Goal: Task Accomplishment & Management: Use online tool/utility

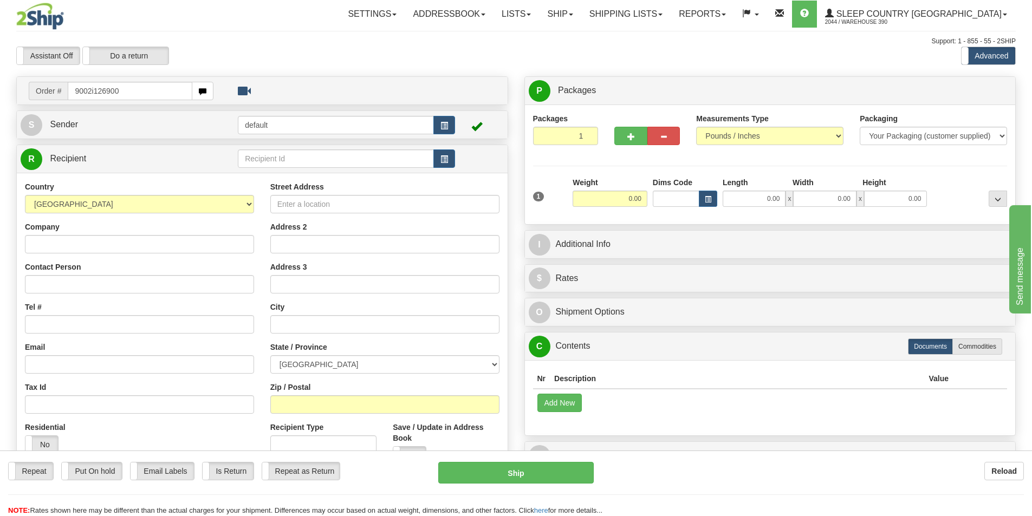
type input "9002i126900"
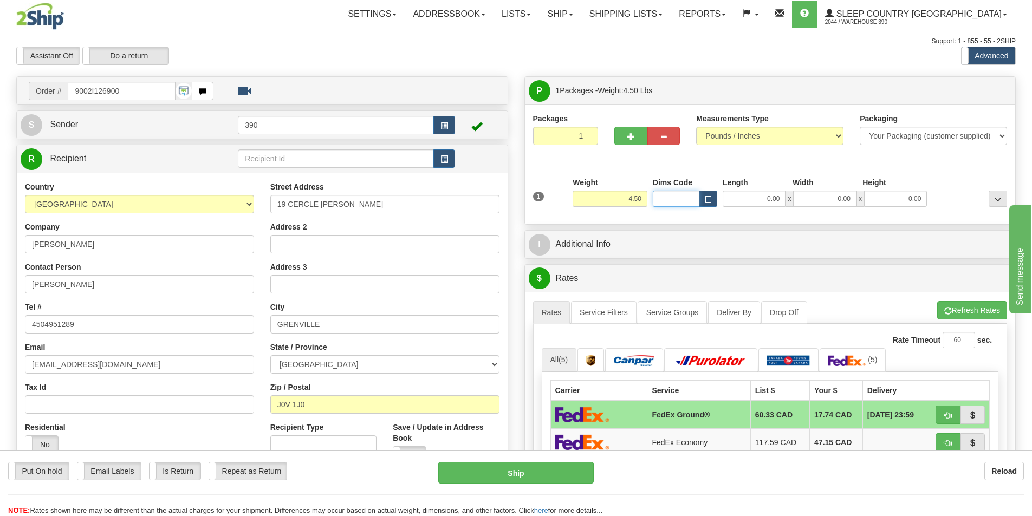
click at [680, 200] on input "Dims Code" at bounding box center [676, 199] width 47 height 16
click at [766, 203] on input "0.00" at bounding box center [754, 199] width 63 height 16
type input "20.00"
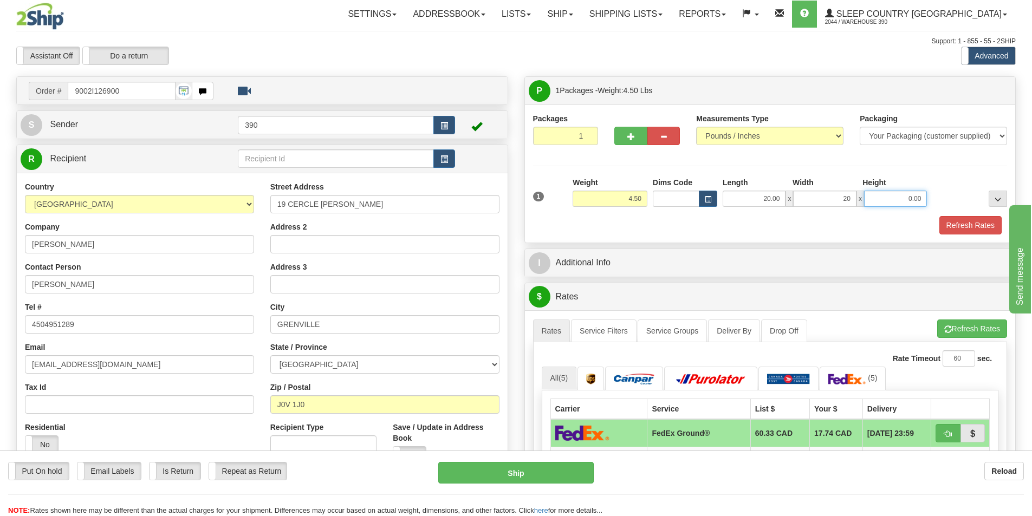
type input "20.00"
type input "5.00"
click at [881, 231] on div "Refresh Rates" at bounding box center [770, 225] width 480 height 18
click at [950, 223] on button "Refresh Rates" at bounding box center [970, 225] width 62 height 18
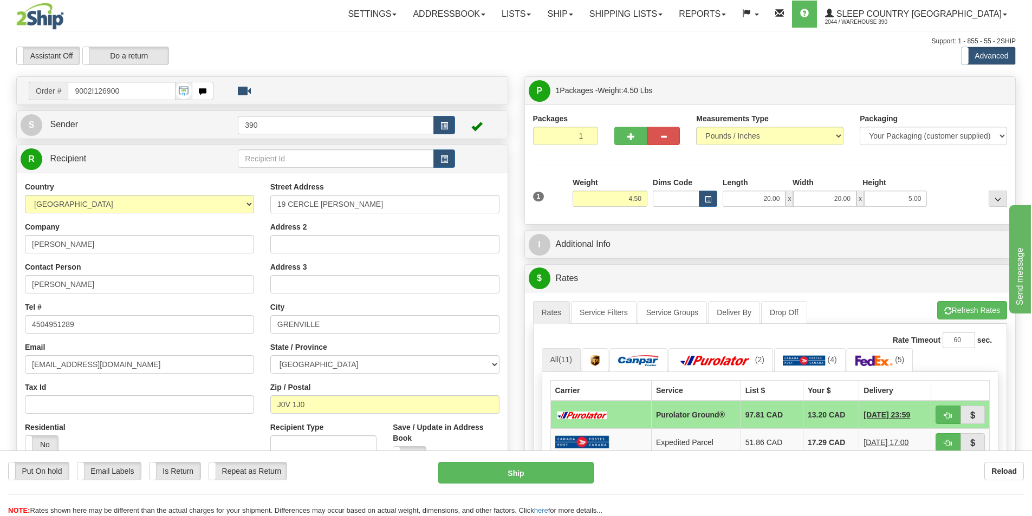
scroll to position [108, 0]
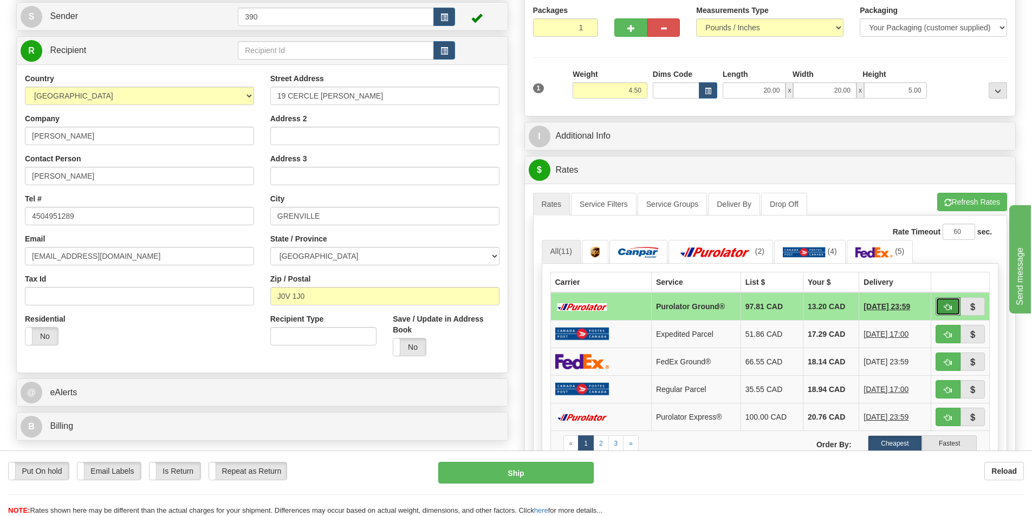
click at [953, 308] on button "button" at bounding box center [947, 306] width 25 height 18
type input "260"
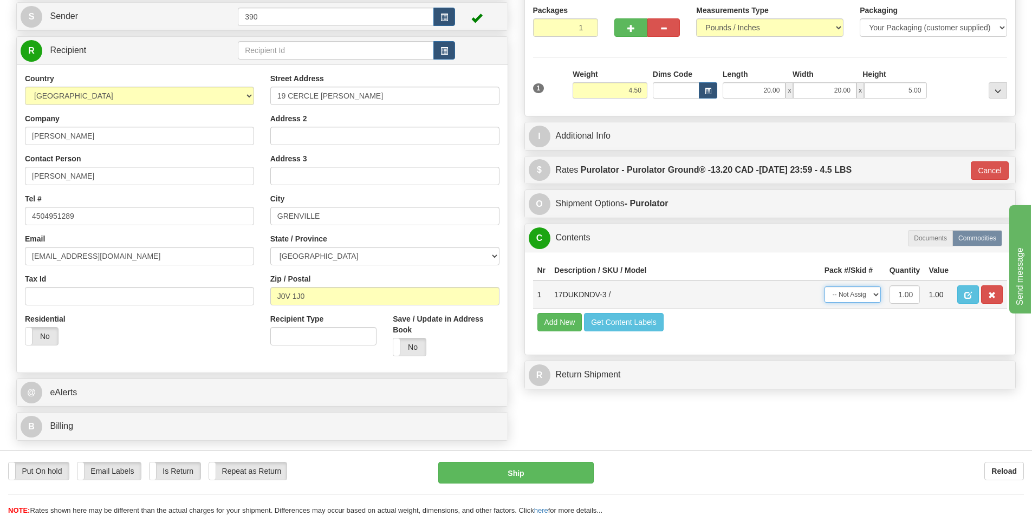
click at [873, 295] on select "-- Not Assigned -- Package 1" at bounding box center [852, 295] width 56 height 16
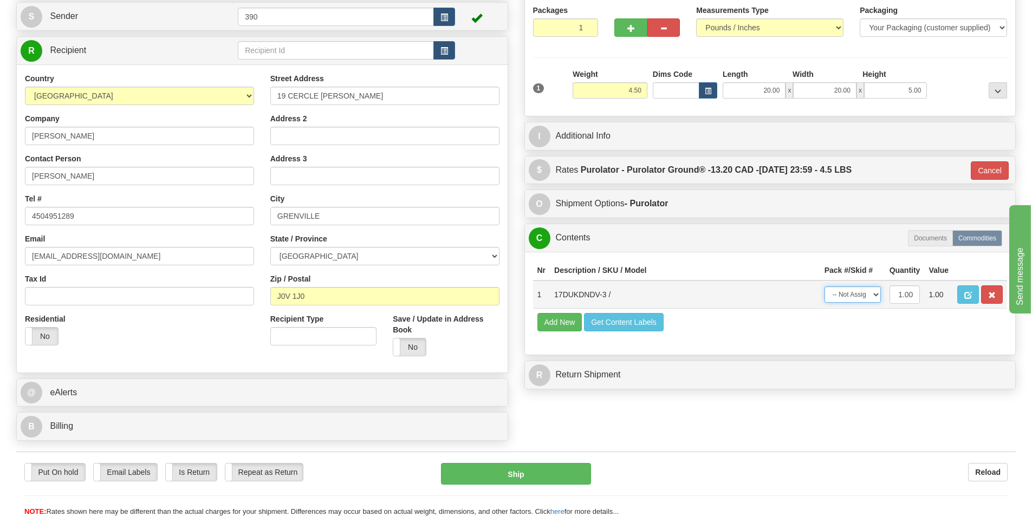
select select "0"
click at [824, 287] on select "-- Not Assigned -- Package 1" at bounding box center [852, 295] width 56 height 16
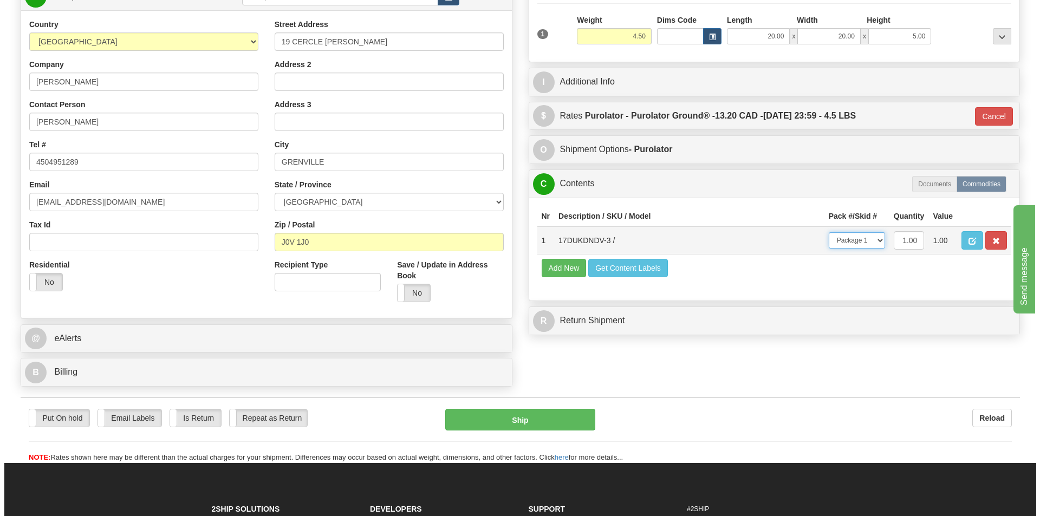
scroll to position [217, 0]
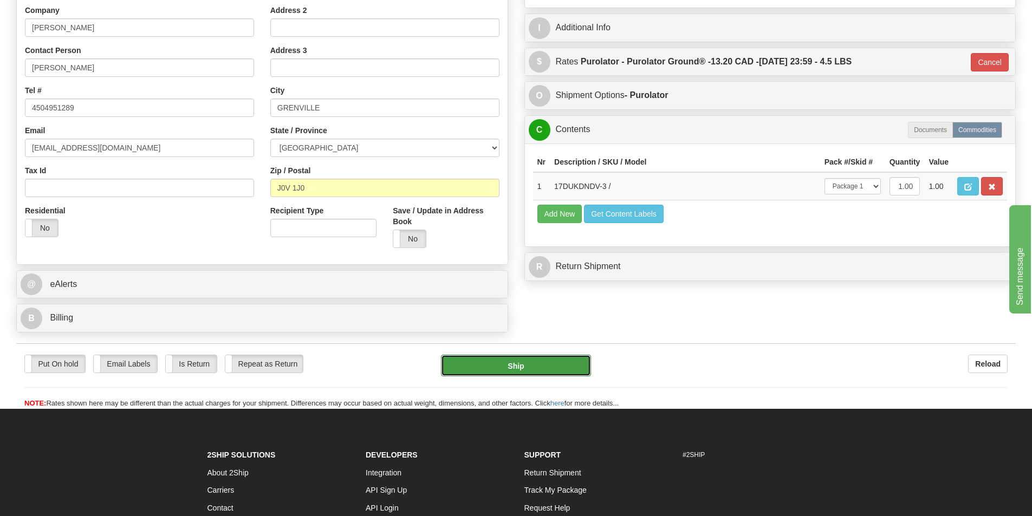
click at [555, 361] on button "Ship" at bounding box center [516, 366] width 150 height 22
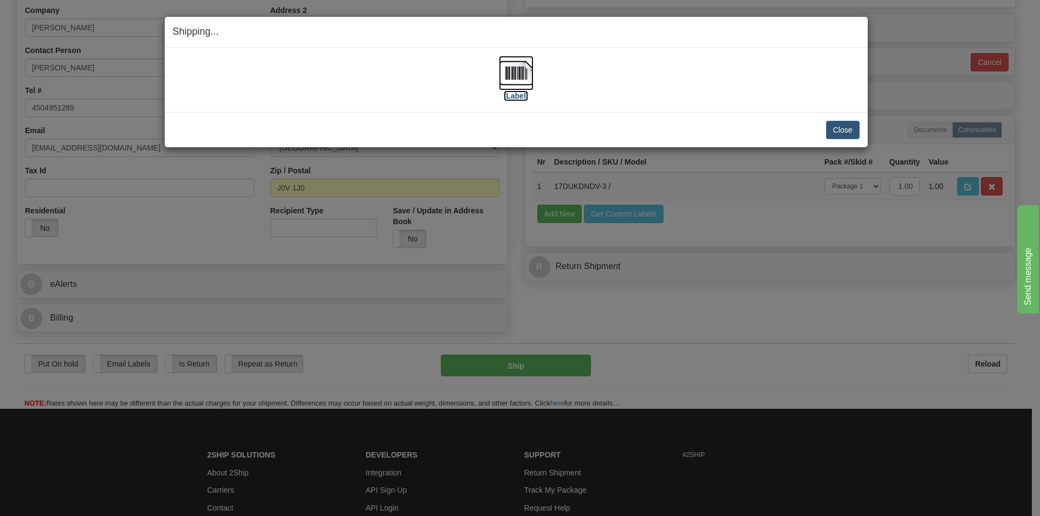
click at [504, 75] on img at bounding box center [516, 73] width 35 height 35
click at [833, 124] on button "Close" at bounding box center [843, 130] width 34 height 18
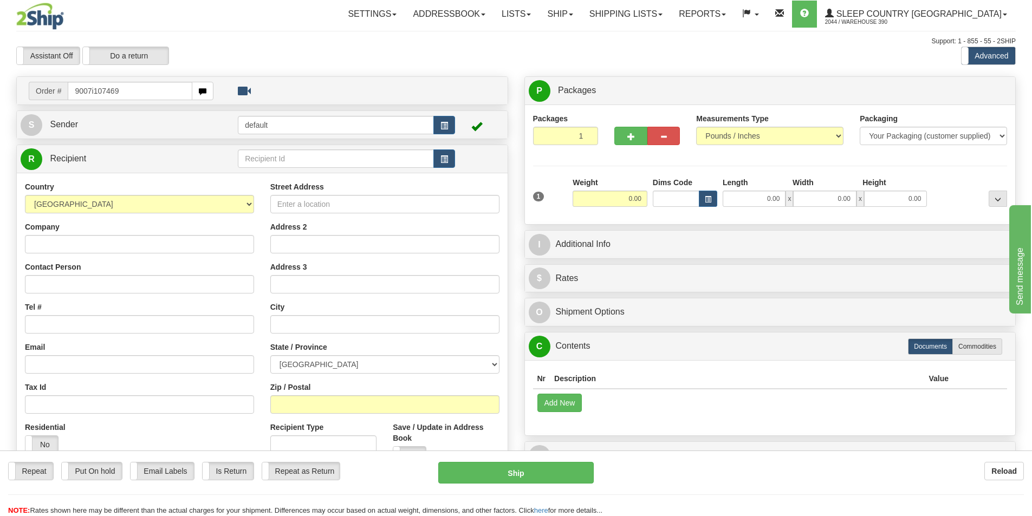
type input "9007i107469"
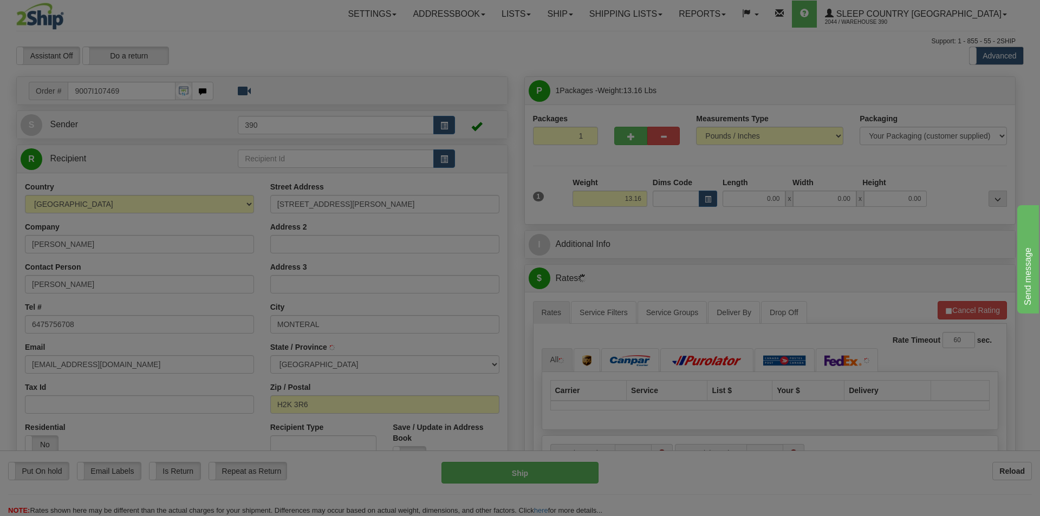
type input "MONTREAL"
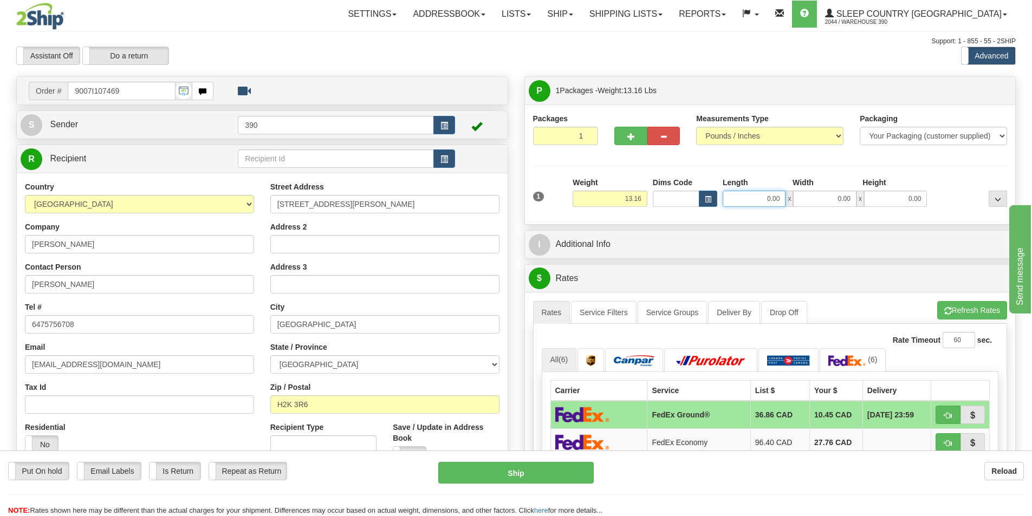
click at [751, 195] on input "0.00" at bounding box center [754, 199] width 63 height 16
type input "20.00"
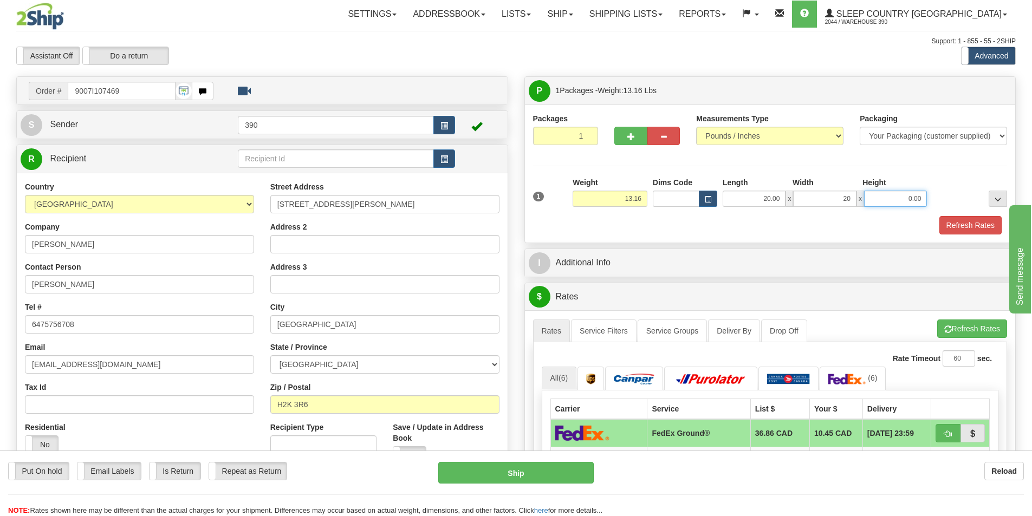
type input "20.00"
type input "5.00"
click at [954, 224] on button "Refresh Rates" at bounding box center [970, 225] width 62 height 18
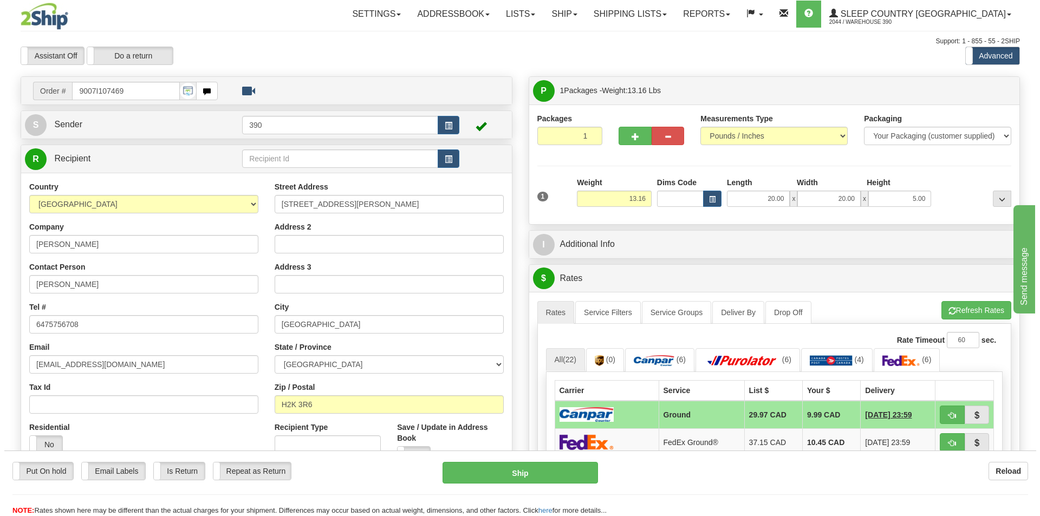
scroll to position [162, 0]
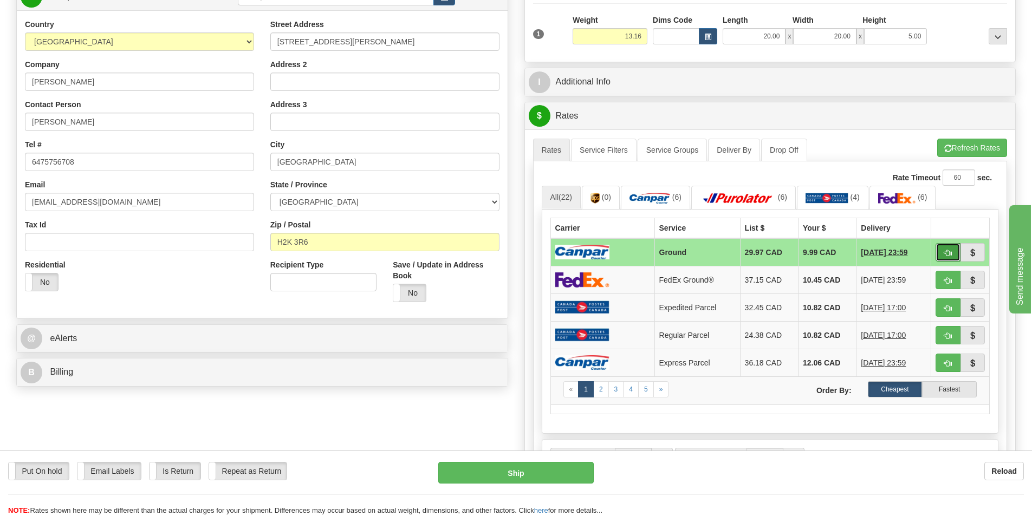
click at [941, 251] on button "button" at bounding box center [947, 252] width 25 height 18
type input "1"
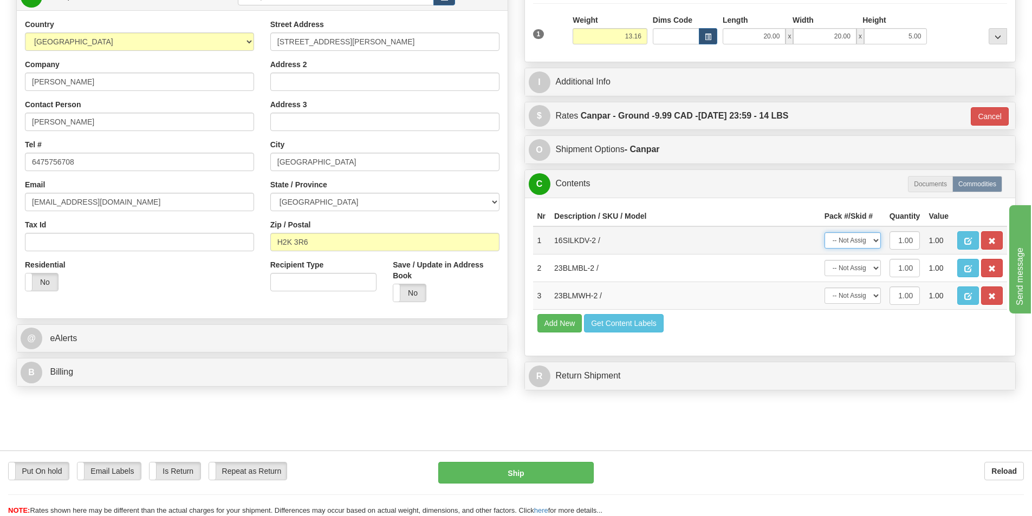
click at [875, 239] on select "-- Not Assigned -- Package 1" at bounding box center [852, 240] width 56 height 16
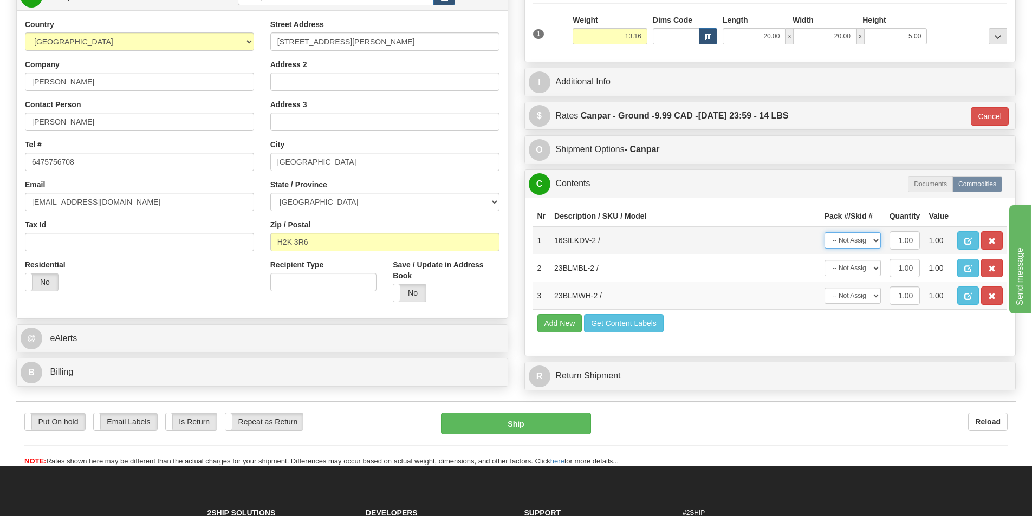
select select "0"
click at [824, 232] on select "-- Not Assigned -- Package 1" at bounding box center [852, 240] width 56 height 16
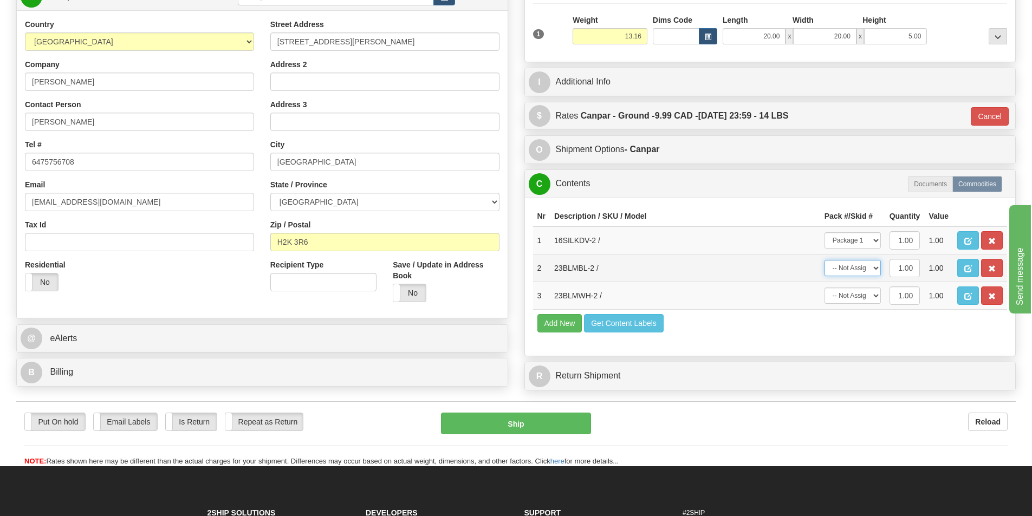
click at [865, 265] on select "-- Not Assigned -- Package 1" at bounding box center [852, 268] width 56 height 16
select select "0"
click at [824, 260] on select "-- Not Assigned -- Package 1" at bounding box center [852, 268] width 56 height 16
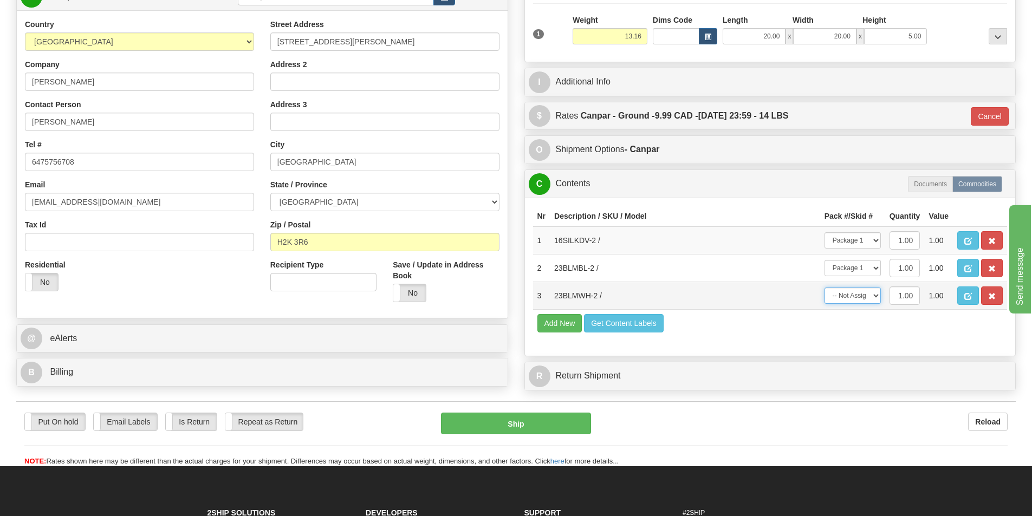
click at [866, 292] on select "-- Not Assigned -- Package 1" at bounding box center [852, 296] width 56 height 16
select select "0"
click at [824, 288] on select "-- Not Assigned -- Package 1" at bounding box center [852, 296] width 56 height 16
click at [564, 427] on button "Ship" at bounding box center [516, 424] width 150 height 22
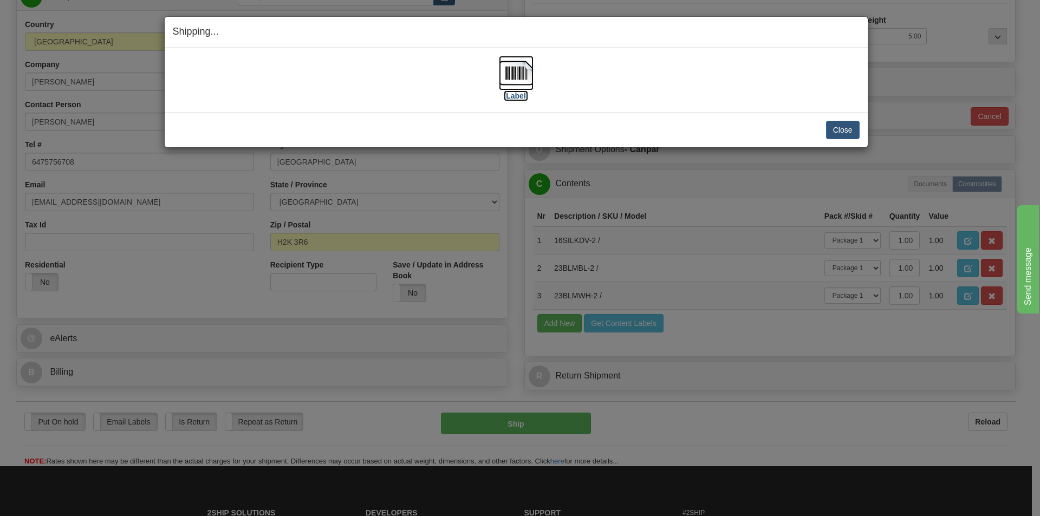
click at [525, 76] on img at bounding box center [516, 73] width 35 height 35
click at [829, 128] on button "Close" at bounding box center [843, 130] width 34 height 18
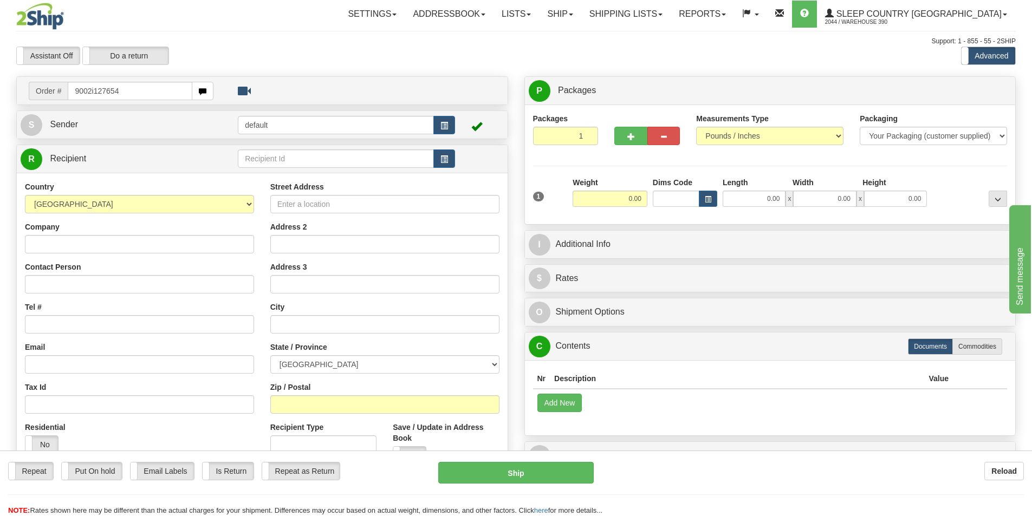
type input "9002i127654"
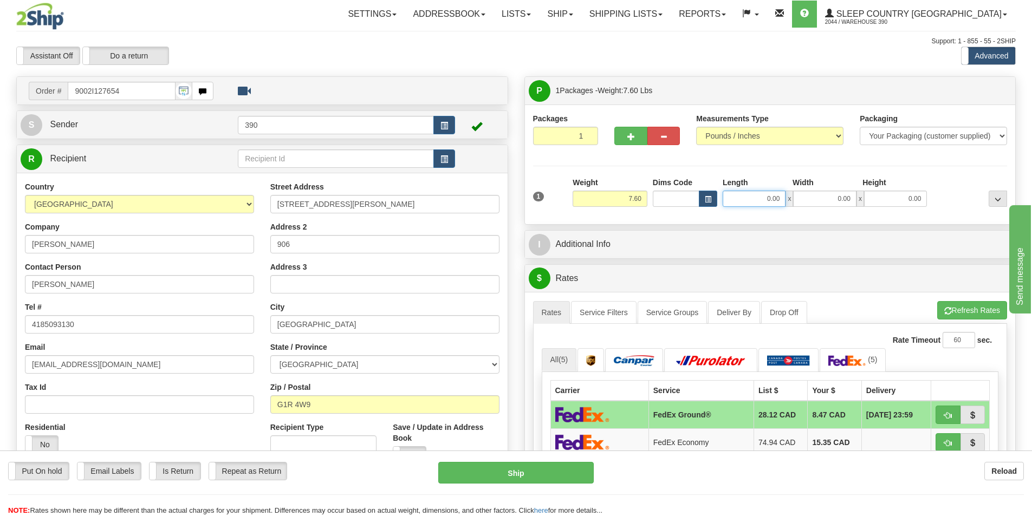
click at [760, 198] on input "0.00" at bounding box center [754, 199] width 63 height 16
type input "7.00"
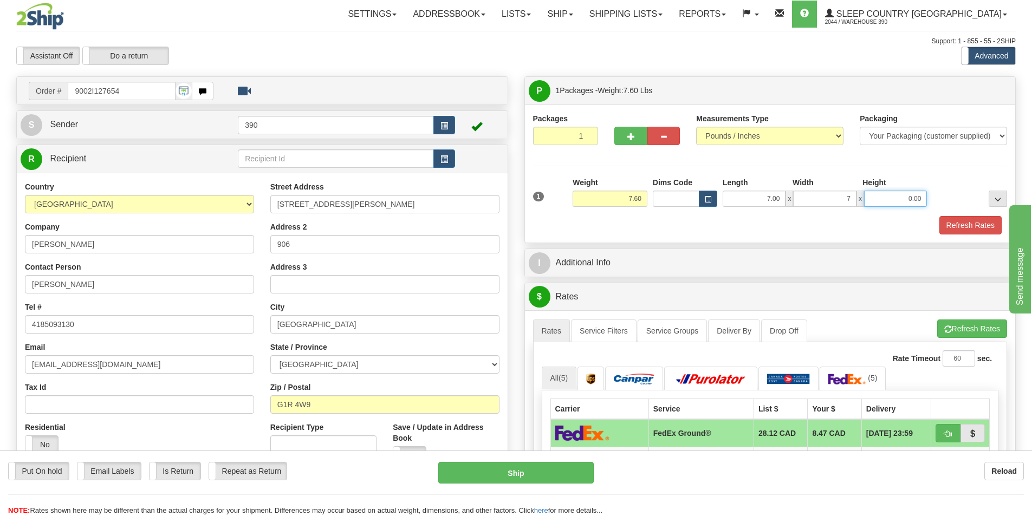
type input "7.00"
type input "14.00"
click at [944, 225] on button "Refresh Rates" at bounding box center [970, 225] width 62 height 18
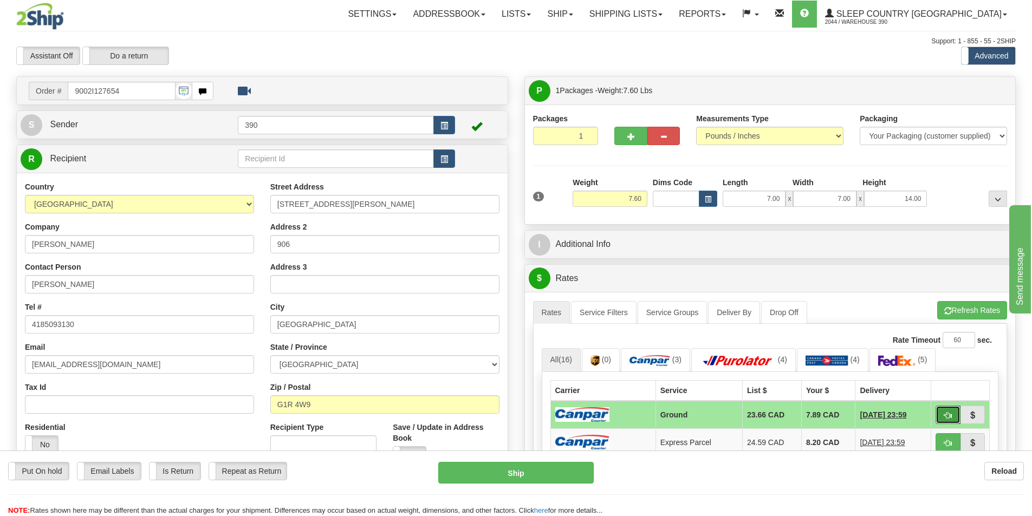
click at [947, 412] on span "button" at bounding box center [948, 415] width 8 height 7
type input "1"
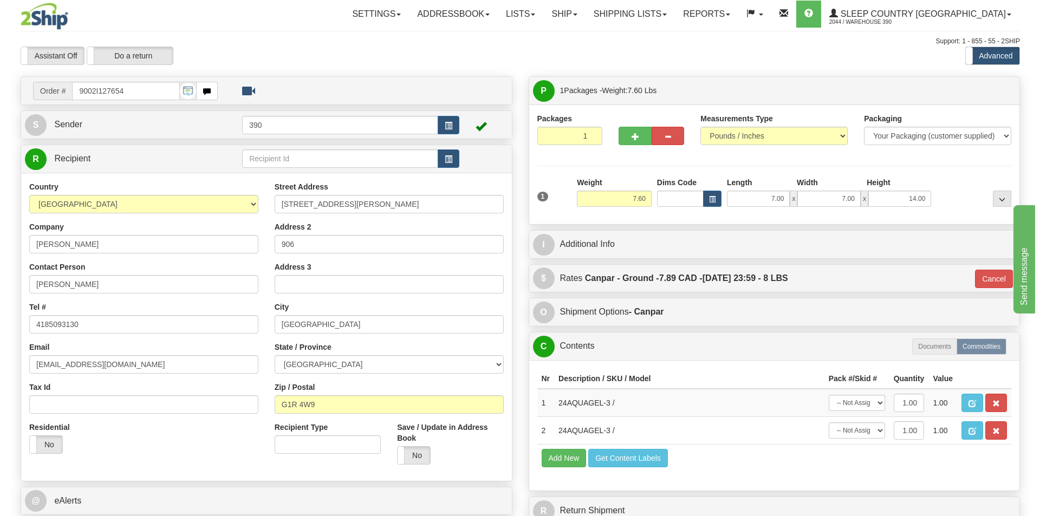
scroll to position [162, 0]
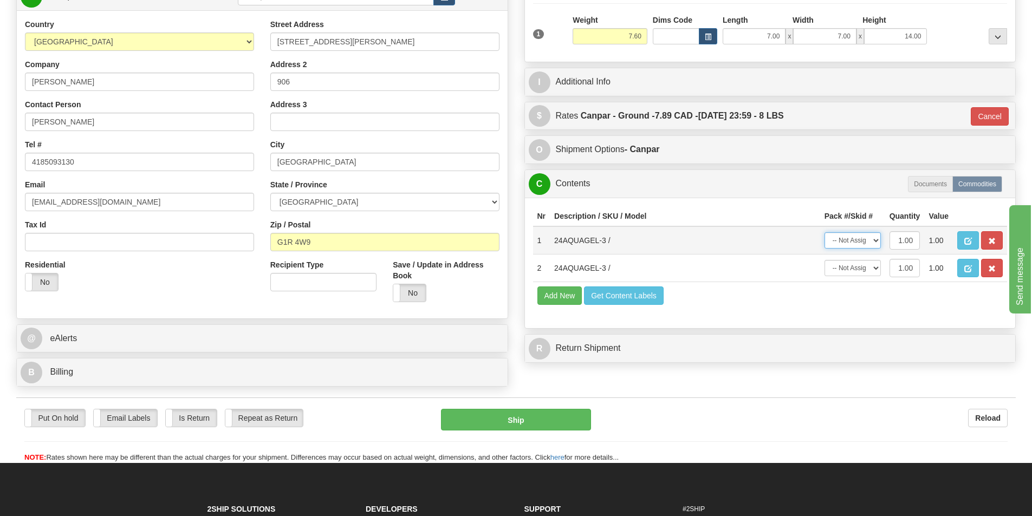
click at [868, 240] on select "-- Not Assigned -- Package 1" at bounding box center [852, 240] width 56 height 16
select select "0"
click at [824, 232] on select "-- Not Assigned -- Package 1" at bounding box center [852, 240] width 56 height 16
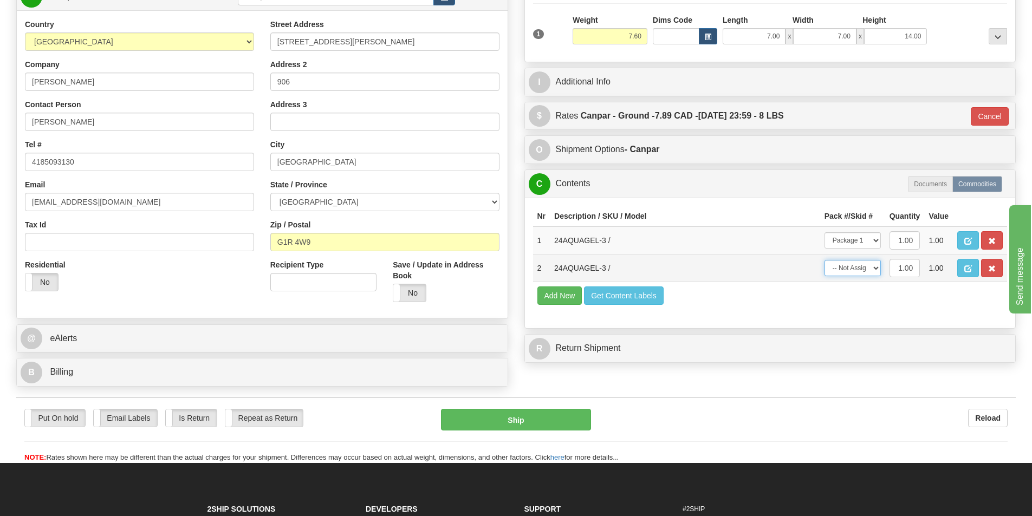
click at [865, 263] on select "-- Not Assigned -- Package 1" at bounding box center [852, 268] width 56 height 16
select select "0"
click at [824, 260] on select "-- Not Assigned -- Package 1" at bounding box center [852, 268] width 56 height 16
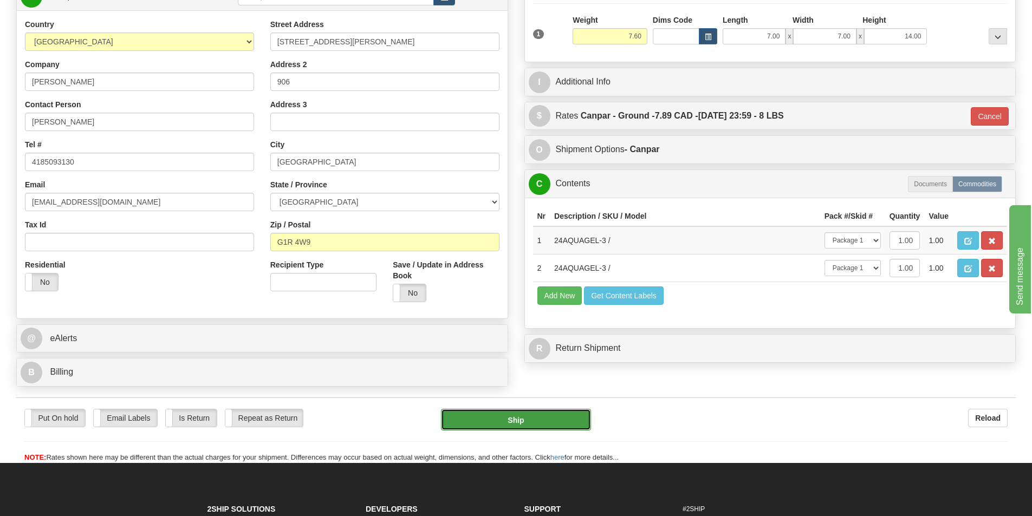
click at [562, 415] on button "Ship" at bounding box center [516, 420] width 150 height 22
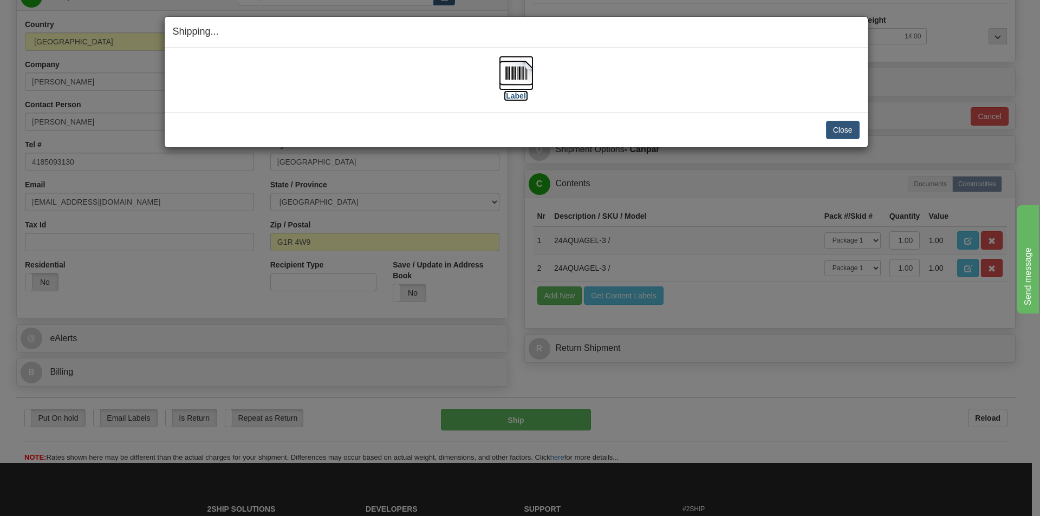
click at [518, 72] on img at bounding box center [516, 73] width 35 height 35
click at [849, 134] on button "Close" at bounding box center [843, 130] width 34 height 18
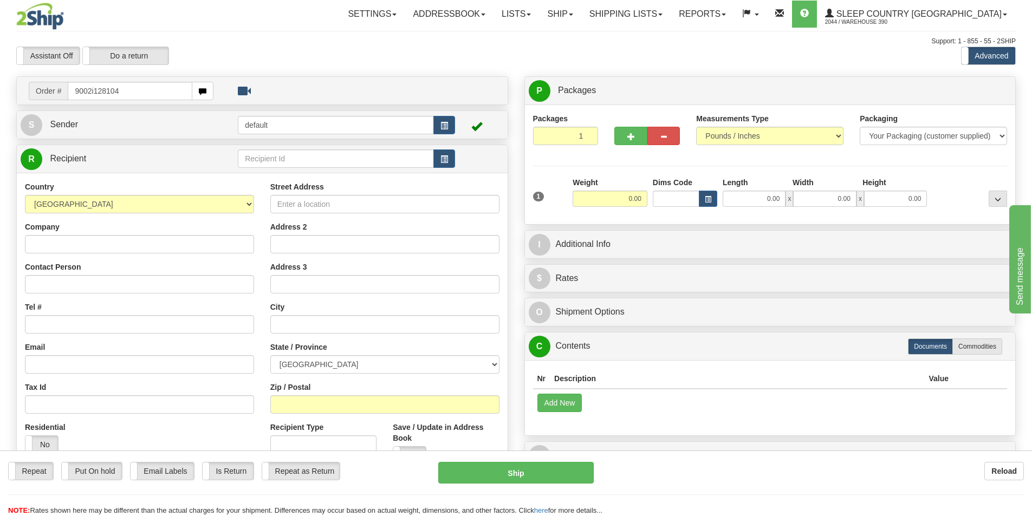
type input "9002i128104"
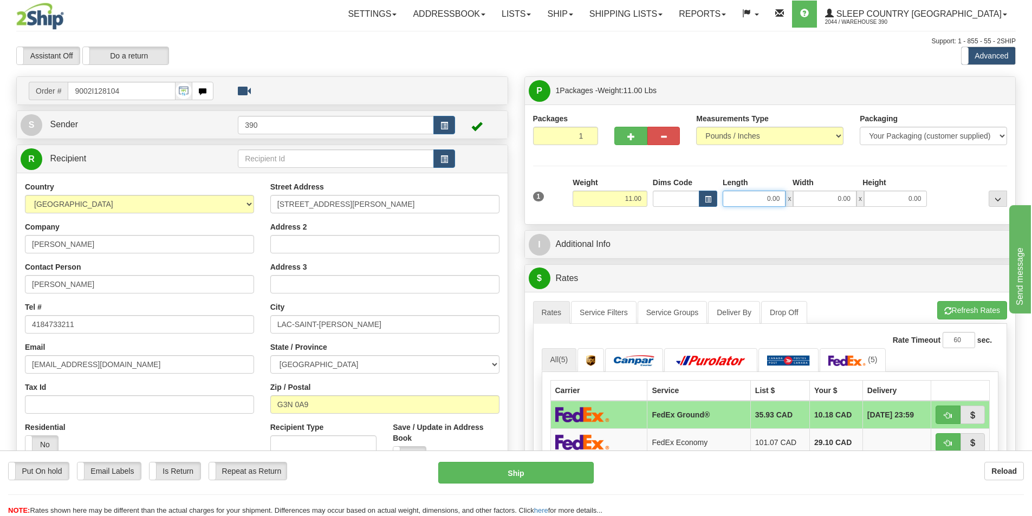
click at [758, 195] on input "0.00" at bounding box center [754, 199] width 63 height 16
type input "0.00"
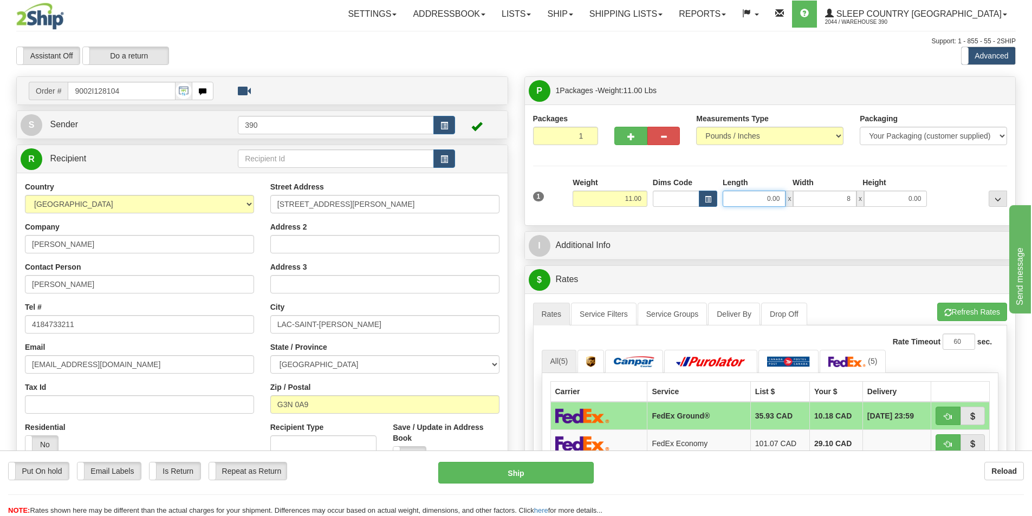
type input "8.00"
click at [758, 192] on input "0.00" at bounding box center [754, 199] width 63 height 16
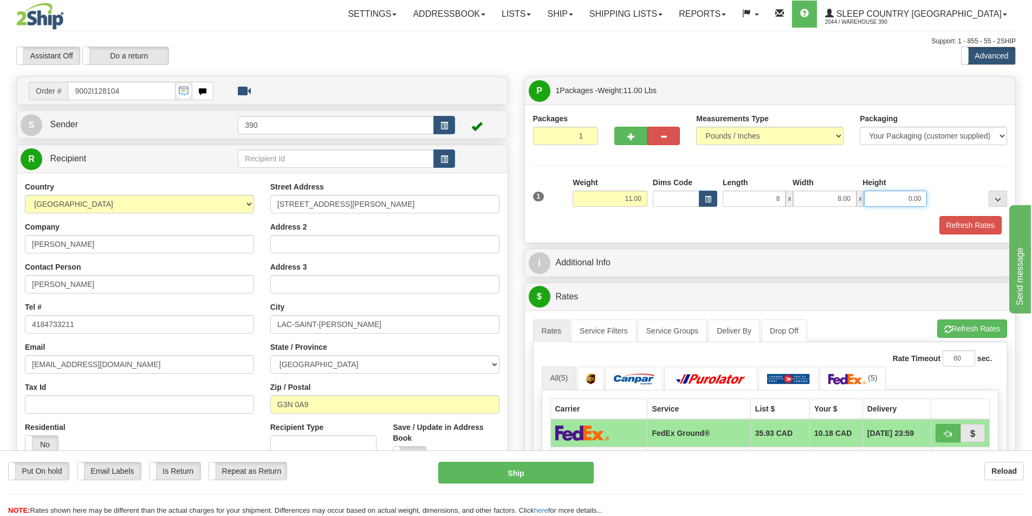
type input "8.00"
click at [882, 197] on input "0.00" at bounding box center [895, 199] width 63 height 16
type input "20.00"
click at [952, 231] on button "Refresh Rates" at bounding box center [970, 225] width 62 height 18
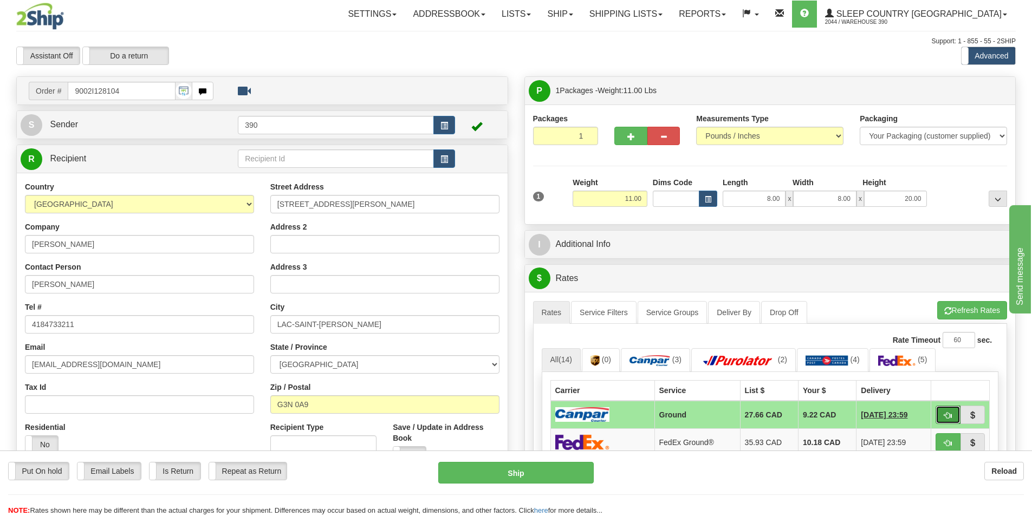
click at [947, 414] on span "button" at bounding box center [948, 415] width 8 height 7
type input "1"
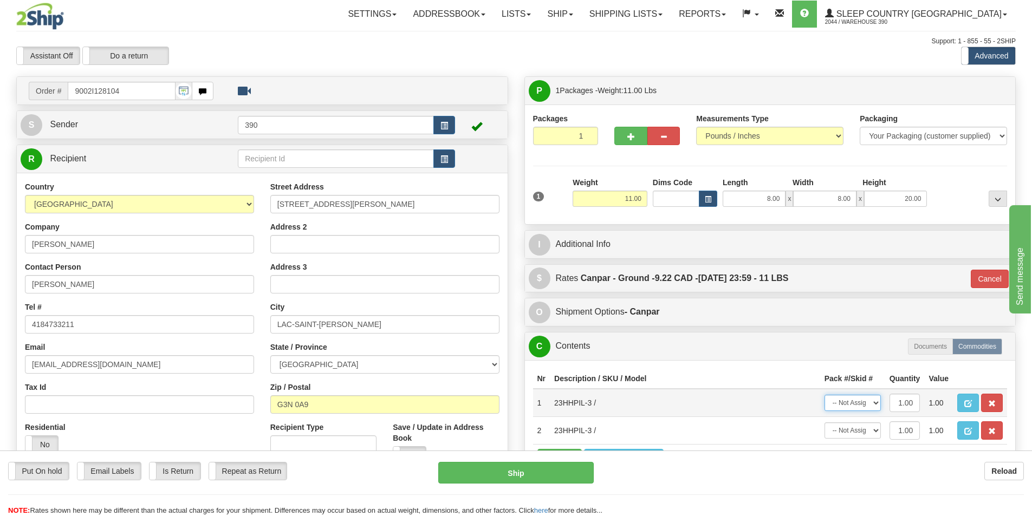
click at [880, 404] on select "-- Not Assigned -- Package 1" at bounding box center [852, 403] width 56 height 16
select select "0"
click at [824, 395] on select "-- Not Assigned -- Package 1" at bounding box center [852, 403] width 56 height 16
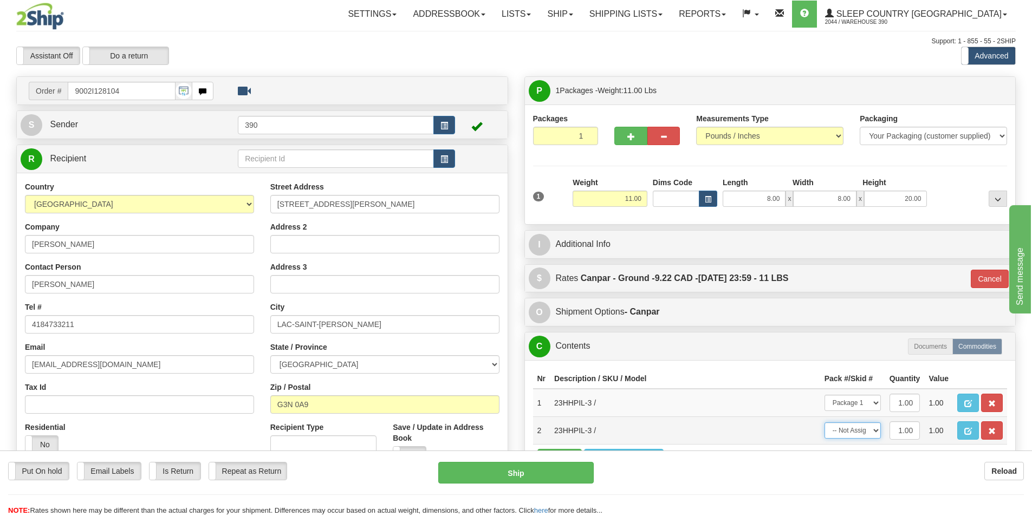
click at [870, 430] on select "-- Not Assigned -- Package 1" at bounding box center [852, 430] width 56 height 16
select select "0"
click at [824, 422] on select "-- Not Assigned -- Package 1" at bounding box center [852, 430] width 56 height 16
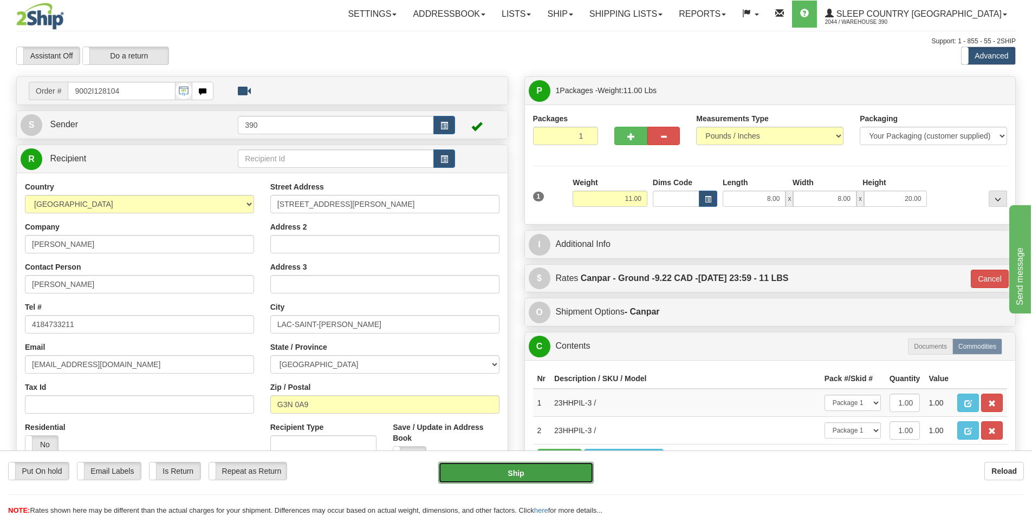
click at [575, 471] on button "Ship" at bounding box center [515, 473] width 155 height 22
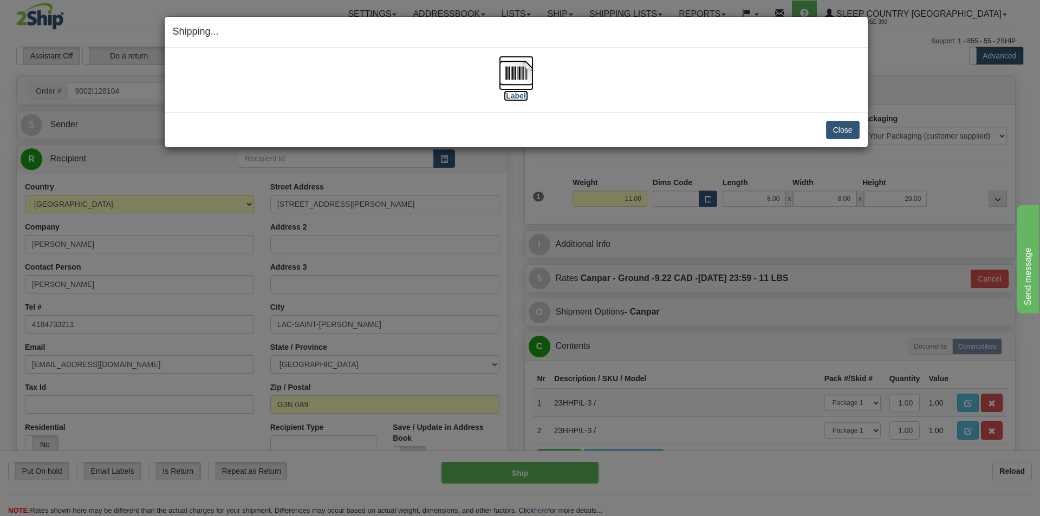
click at [523, 75] on img at bounding box center [516, 73] width 35 height 35
click at [845, 127] on button "Close" at bounding box center [843, 130] width 34 height 18
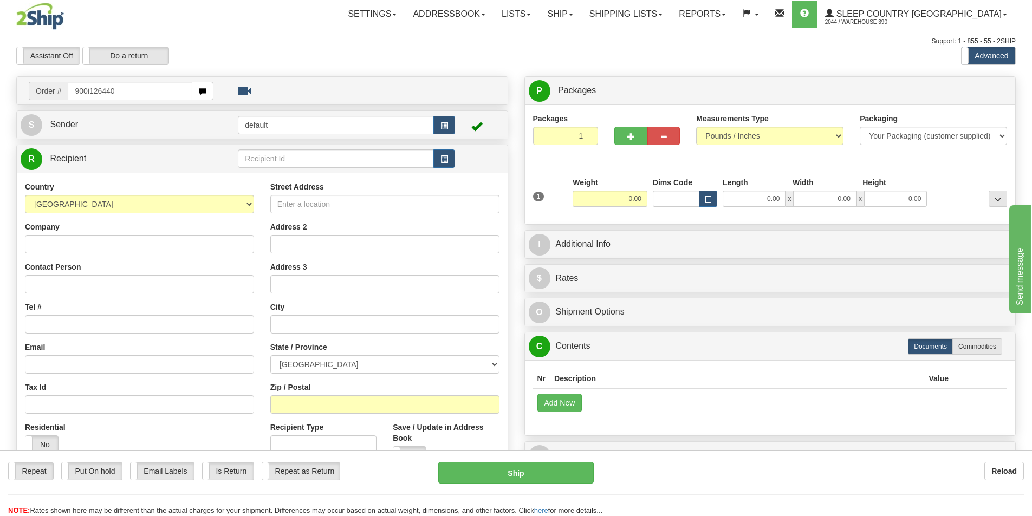
type input "900i126440"
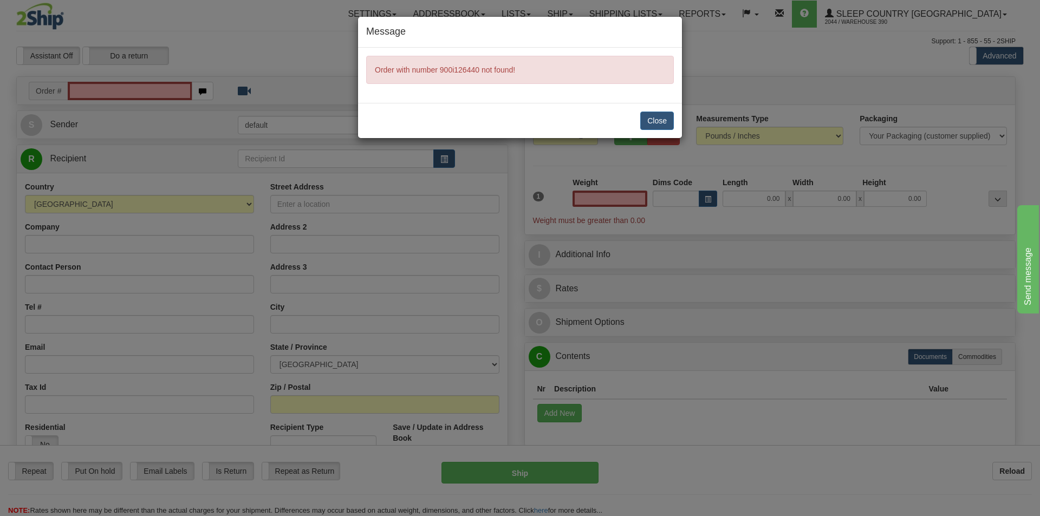
type input "0.00"
click at [649, 125] on button "Close" at bounding box center [657, 121] width 34 height 18
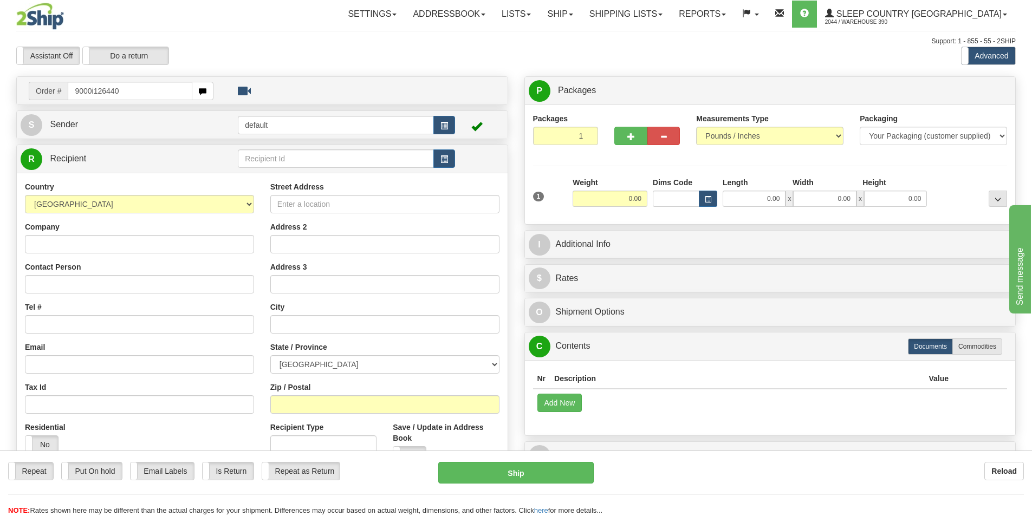
type input "9000i126440"
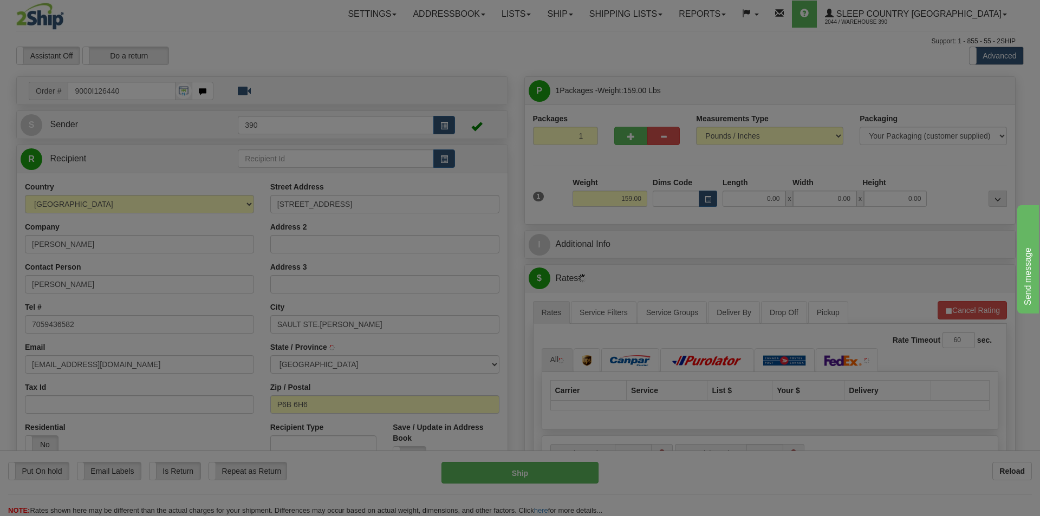
type input "SAULT STE. [PERSON_NAME]"
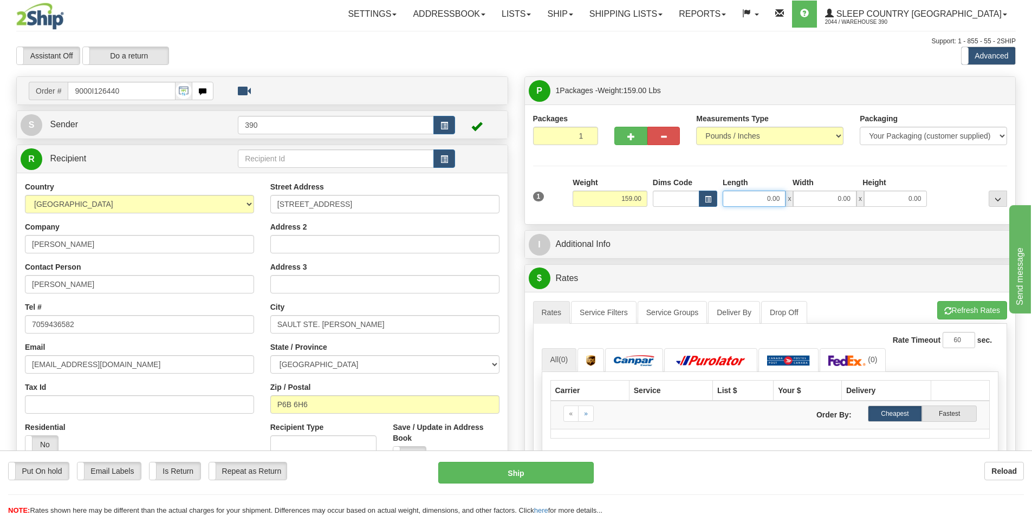
click at [769, 203] on input "0.00" at bounding box center [754, 199] width 63 height 16
type input "20.00"
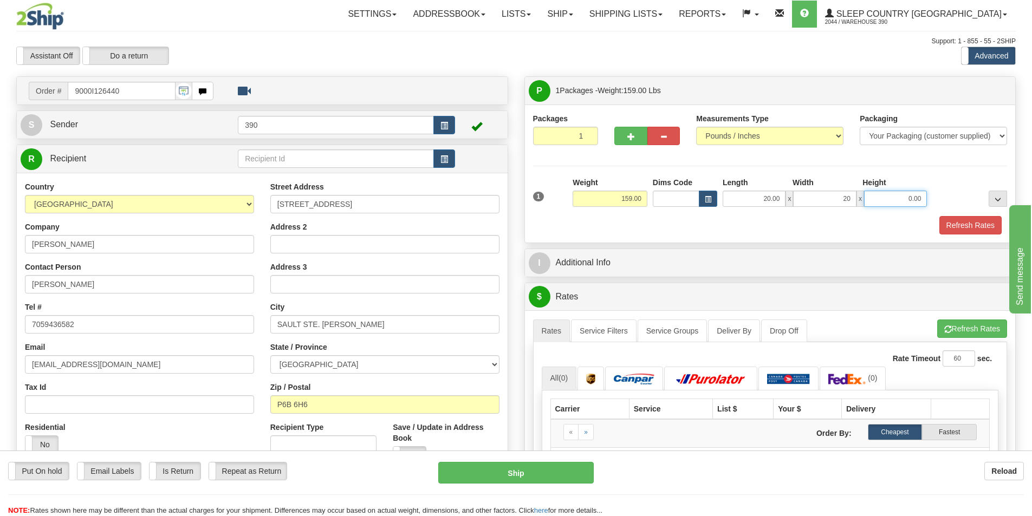
type input "20.00"
type input "40.00"
click at [963, 223] on button "Refresh Rates" at bounding box center [970, 225] width 62 height 18
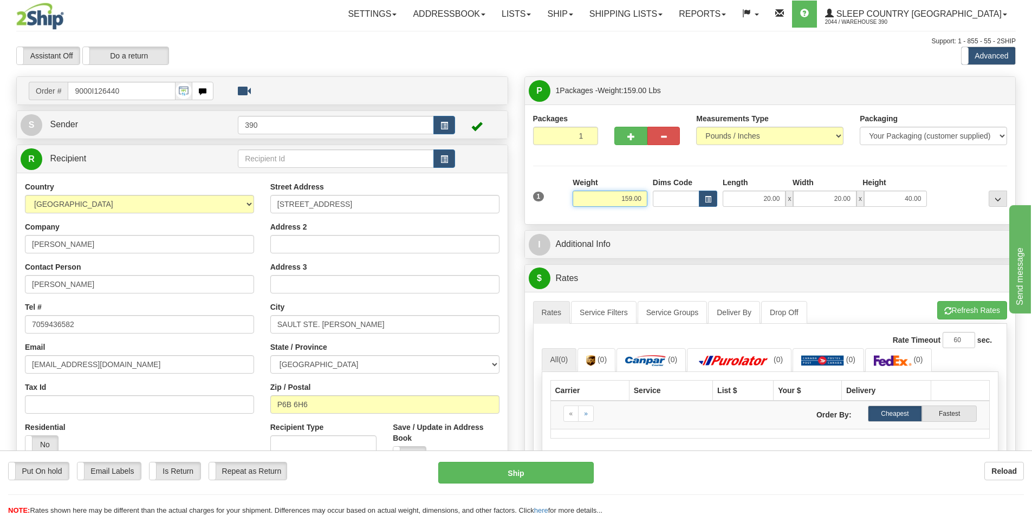
click at [629, 196] on input "159.00" at bounding box center [610, 199] width 75 height 16
type input "129.00"
click at [965, 317] on li "Refresh Rates Cancel Rating" at bounding box center [972, 310] width 70 height 18
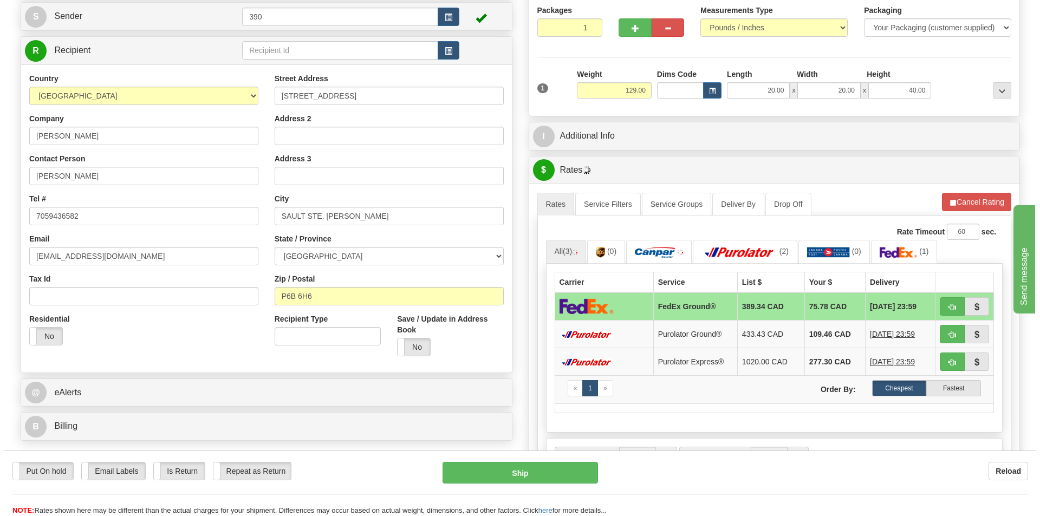
scroll to position [162, 0]
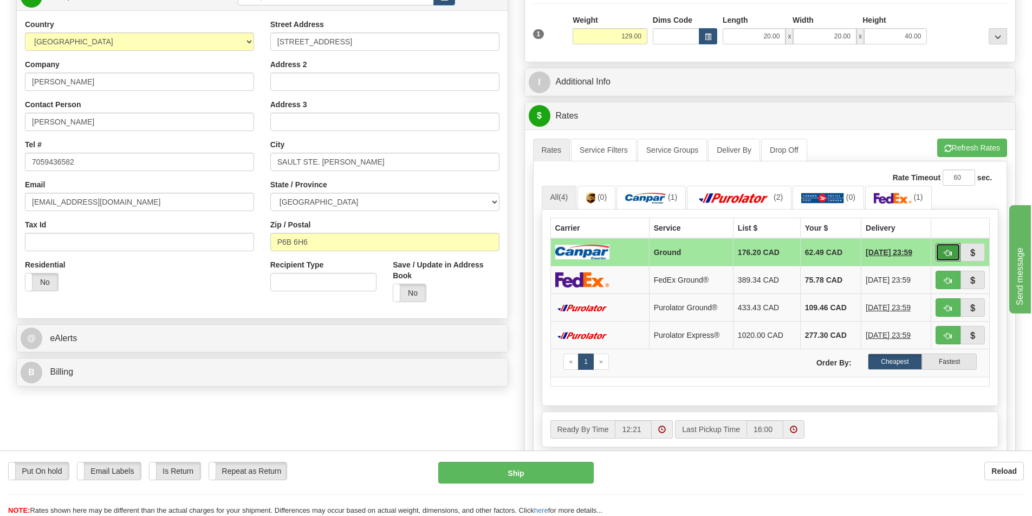
click at [938, 250] on button "button" at bounding box center [947, 252] width 25 height 18
type input "1"
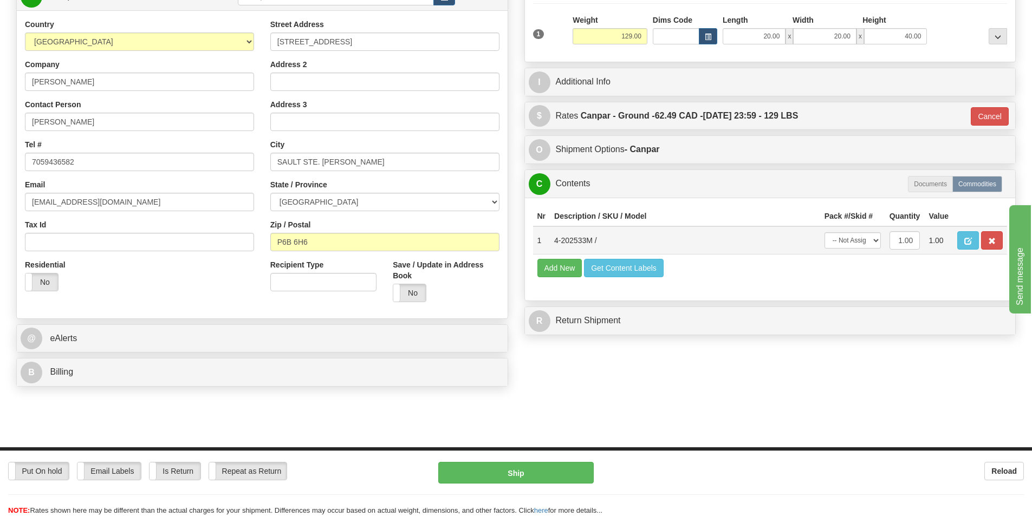
click at [883, 243] on td "-- Not Assigned -- Package 1" at bounding box center [852, 240] width 65 height 28
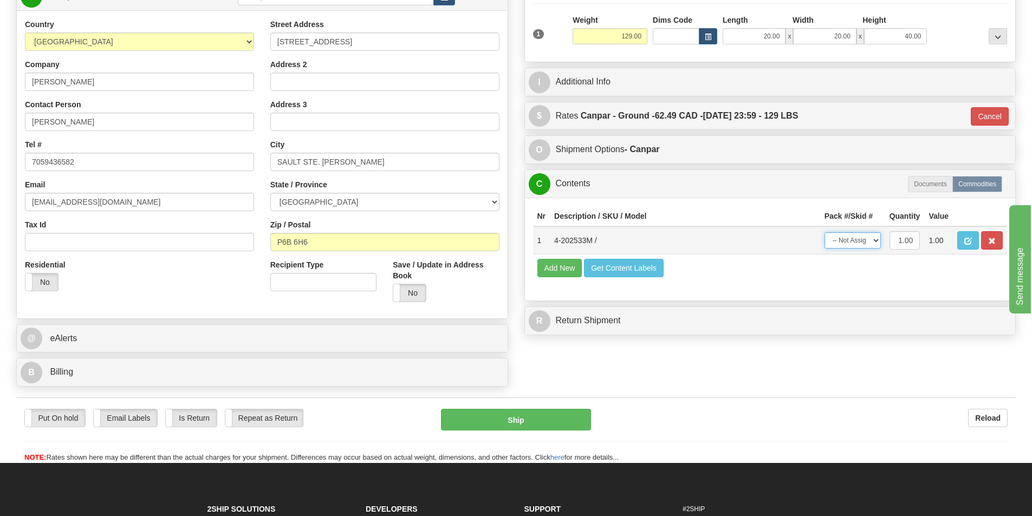
click at [874, 240] on select "-- Not Assigned -- Package 1" at bounding box center [852, 240] width 56 height 16
select select "0"
click at [824, 232] on select "-- Not Assigned -- Package 1" at bounding box center [852, 240] width 56 height 16
click at [540, 411] on button "Ship" at bounding box center [516, 420] width 150 height 22
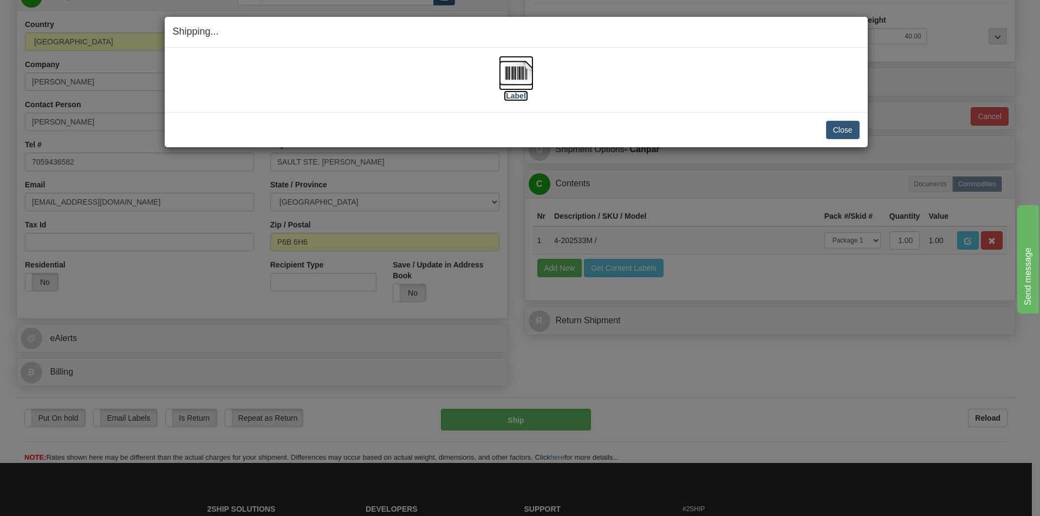
click at [505, 67] on img at bounding box center [516, 73] width 35 height 35
